Goal: Information Seeking & Learning: Learn about a topic

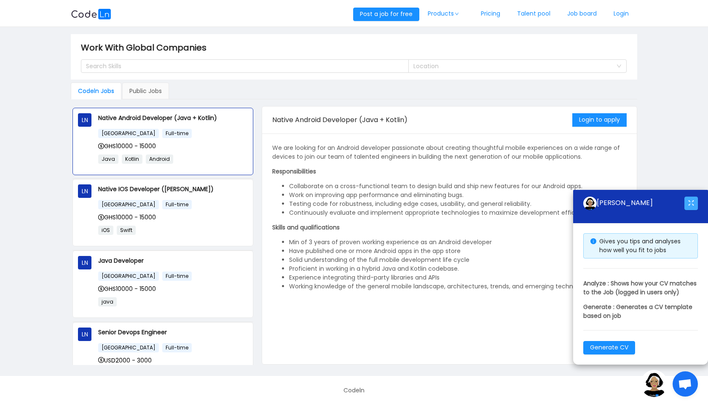
click at [693, 197] on button "button" at bounding box center [690, 203] width 13 height 13
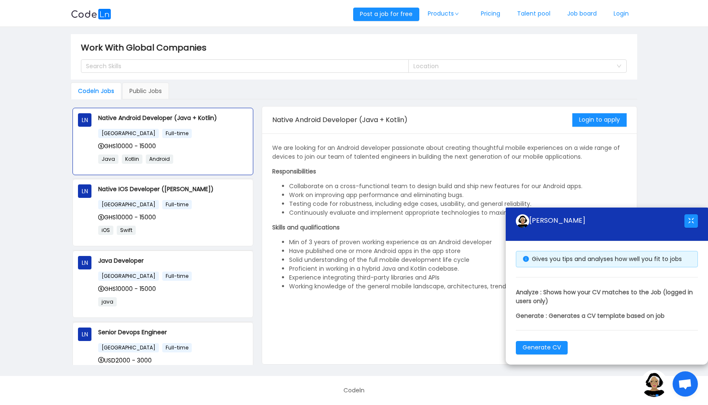
click at [609, 165] on div "We are looking for an Android developer passionate about creating thoughtful mo…" at bounding box center [449, 217] width 354 height 147
click at [686, 391] on span "Open chat" at bounding box center [684, 383] width 25 height 25
click at [680, 382] on span "Open chat" at bounding box center [685, 385] width 14 height 12
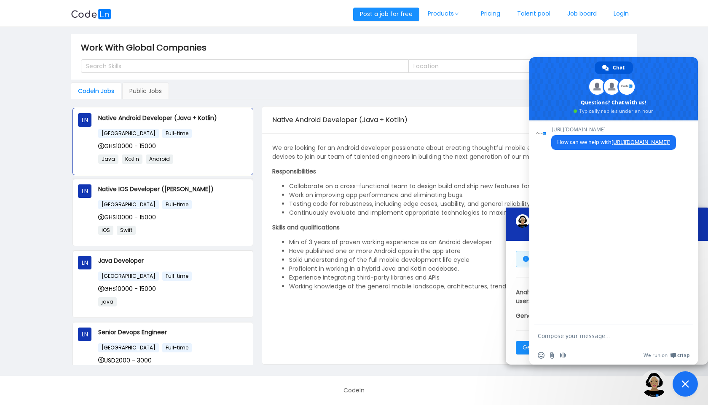
click at [680, 382] on span "Close chat" at bounding box center [684, 383] width 25 height 25
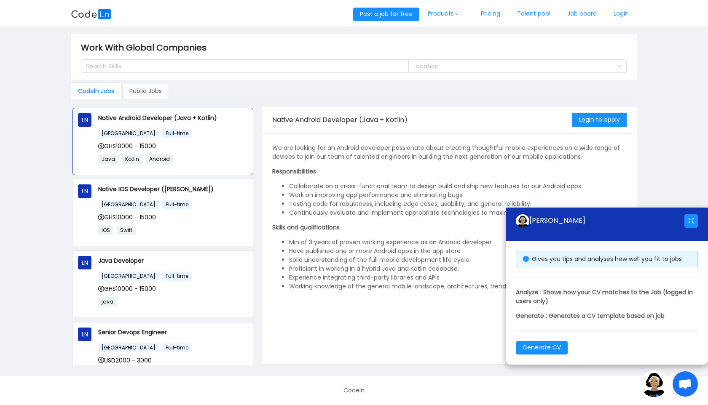
click at [510, 263] on div "Gives you tips and analyses how well you fit to jobs Analyze : Shows how your C…" at bounding box center [606, 303] width 202 height 124
click at [141, 89] on div "Public Jobs" at bounding box center [145, 91] width 47 height 17
